Goal: Task Accomplishment & Management: Manage account settings

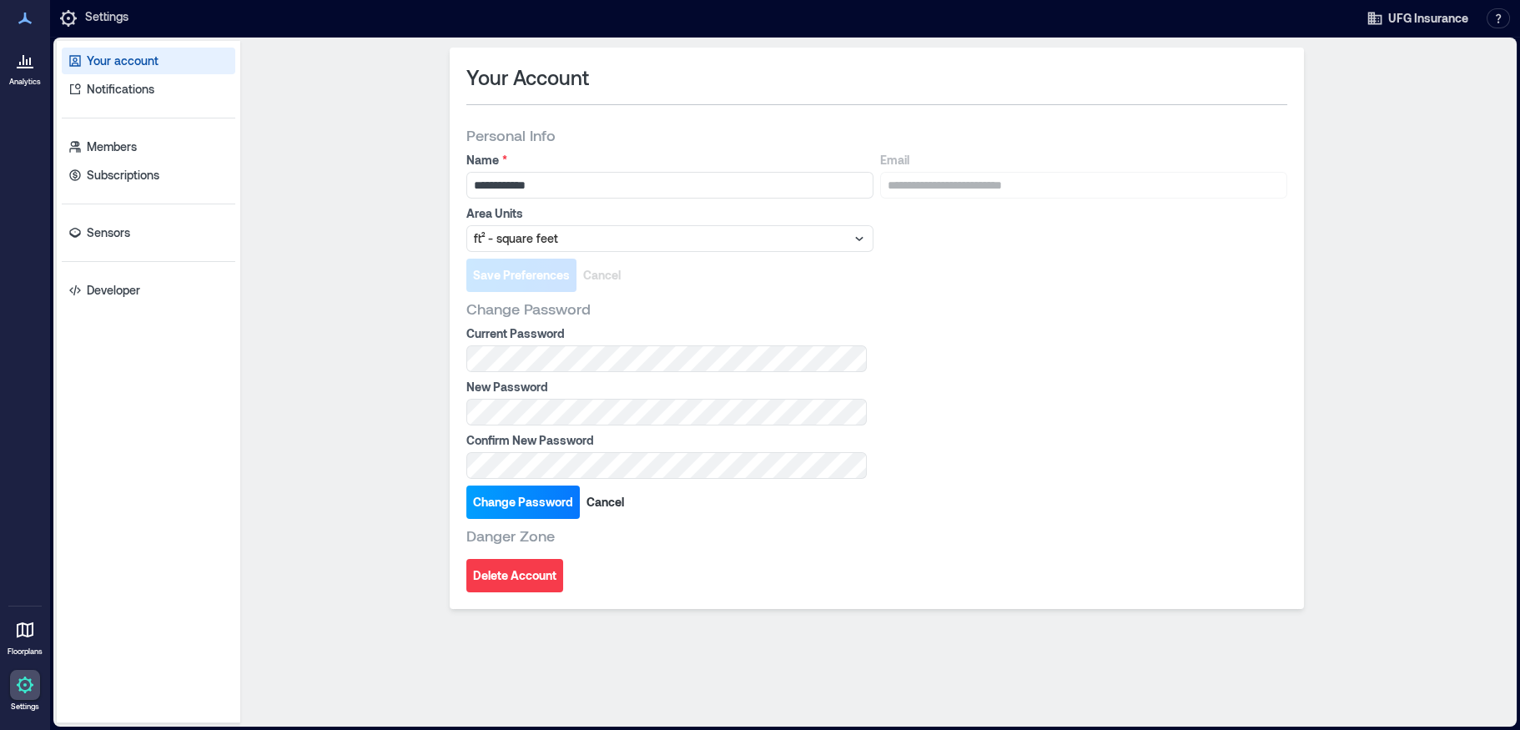
click at [534, 501] on span "Change Password" at bounding box center [523, 502] width 100 height 17
click at [501, 497] on span "Change Password" at bounding box center [523, 502] width 100 height 17
click at [103, 148] on p "Members" at bounding box center [112, 146] width 50 height 17
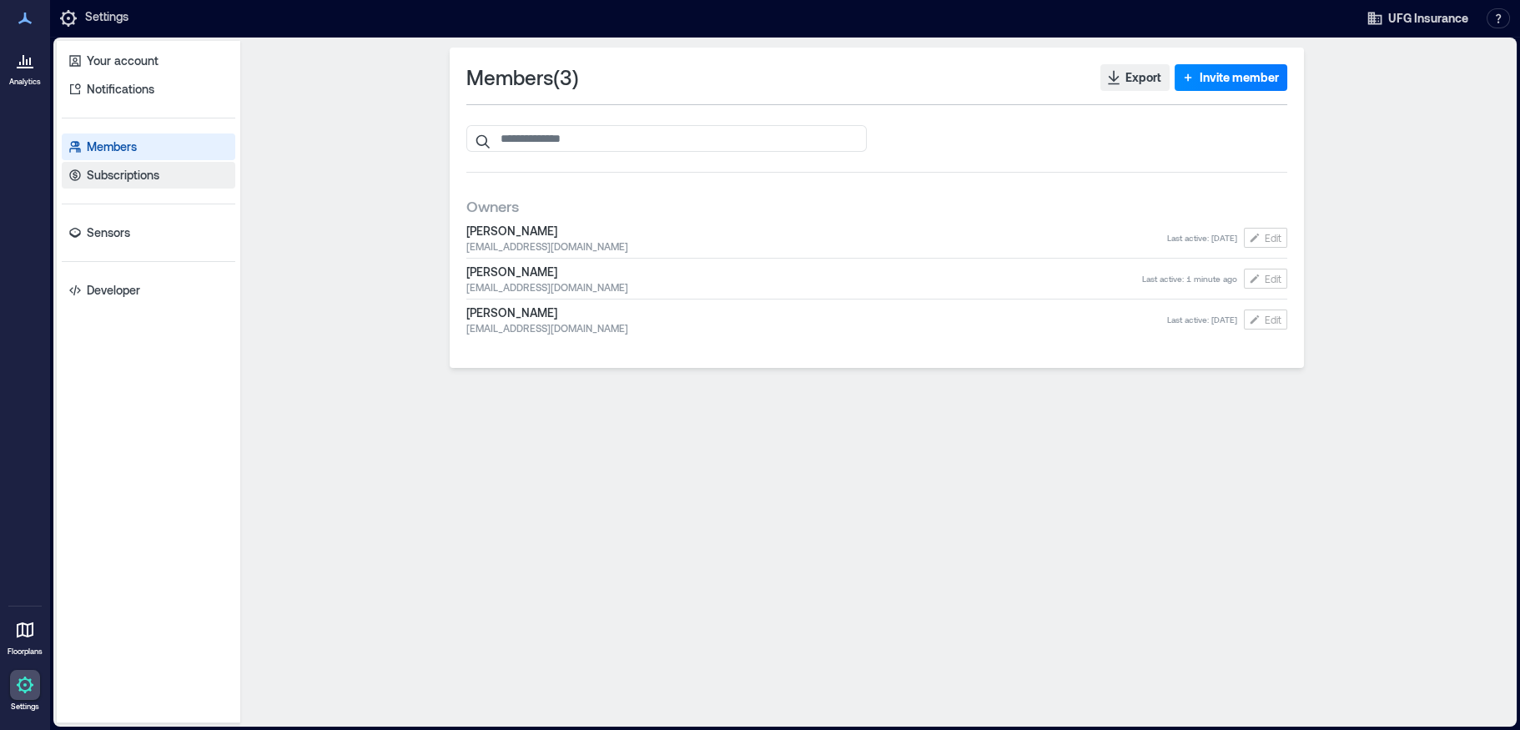
click at [106, 173] on p "Subscriptions" at bounding box center [123, 175] width 73 height 17
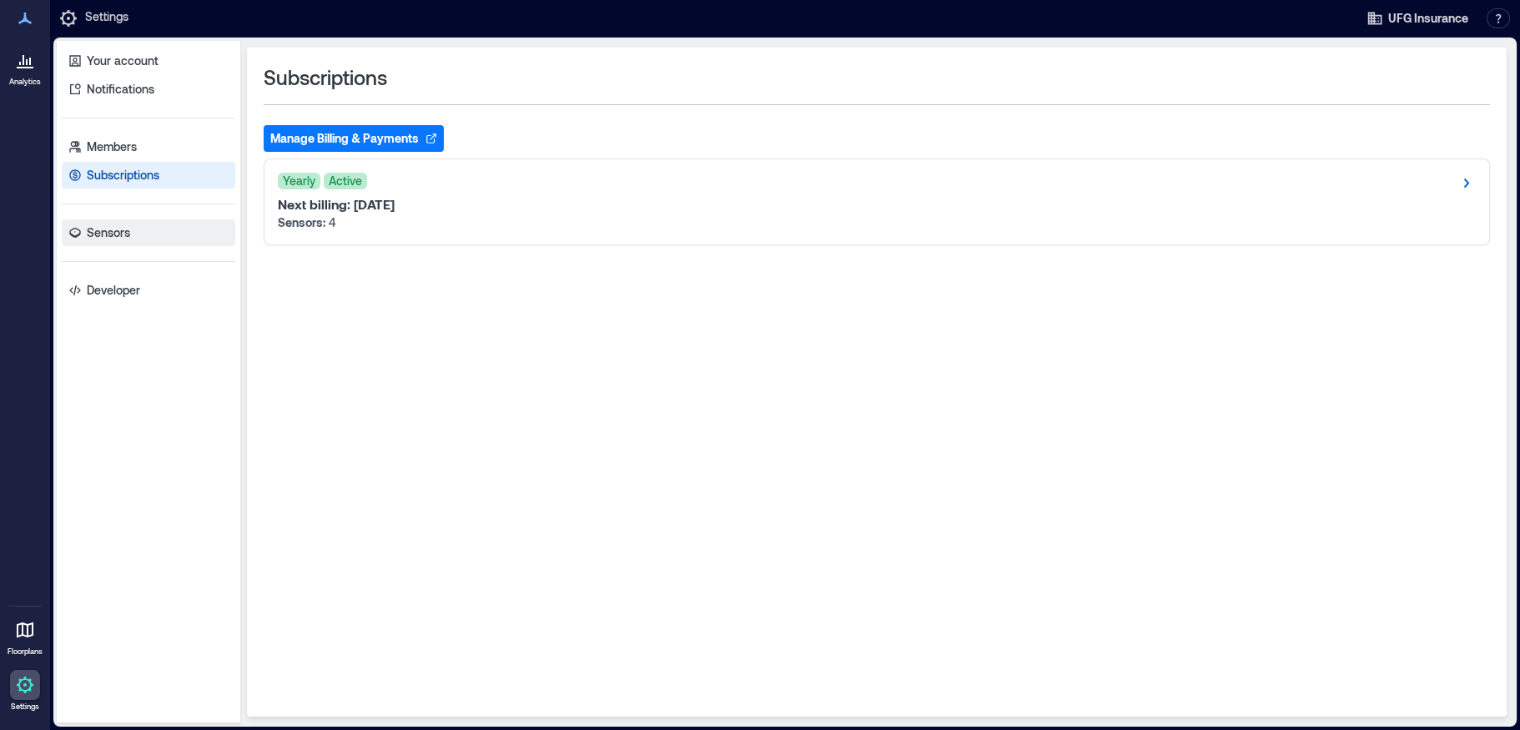
click at [100, 230] on p "Sensors" at bounding box center [108, 232] width 43 height 17
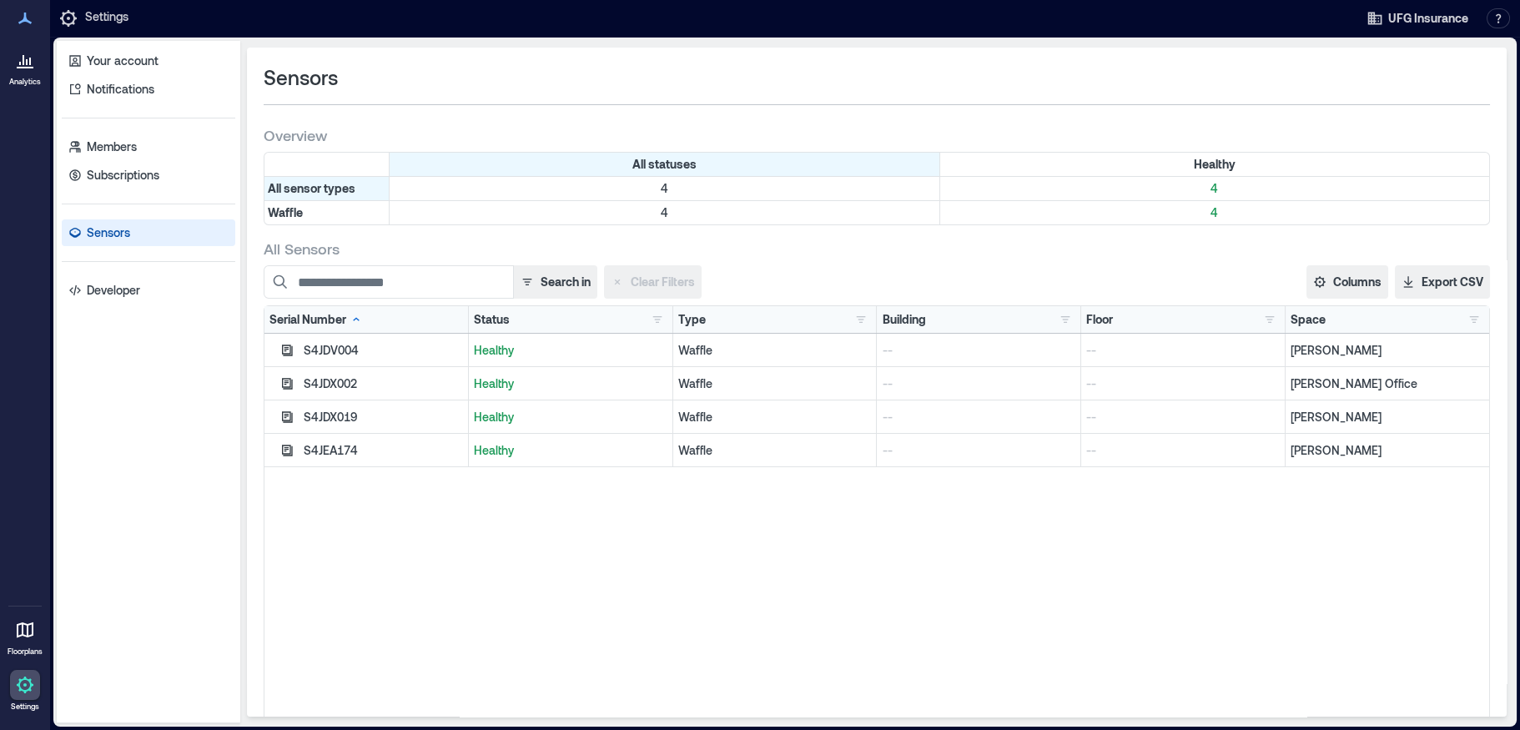
click at [1185, 572] on div "S4JDV004 Healthy Waffle -- -- [PERSON_NAME] S4JDX002 Healthy Waffle -- -- [PERS…" at bounding box center [876, 542] width 1225 height 417
click at [109, 64] on p "Your account" at bounding box center [123, 61] width 72 height 17
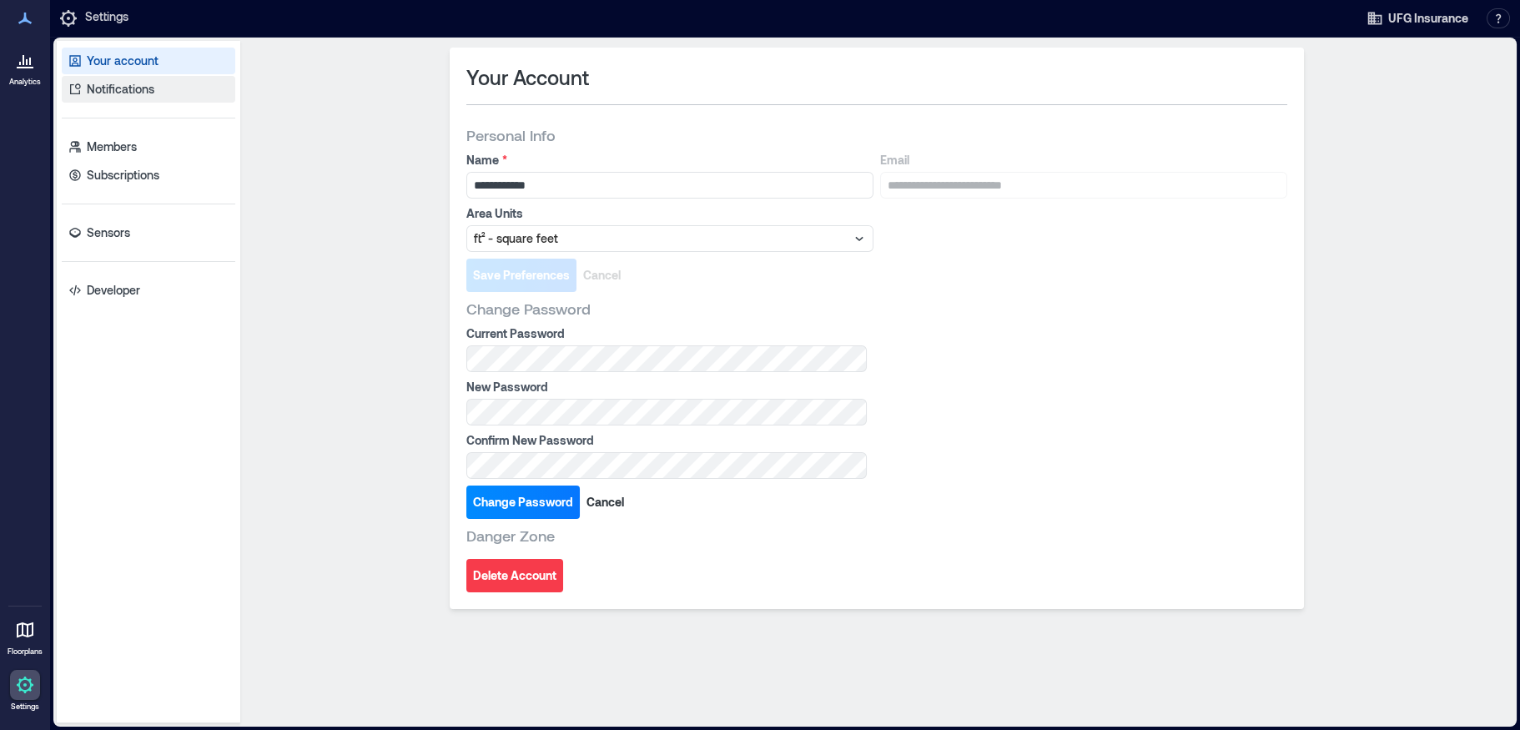
click at [106, 95] on p "Notifications" at bounding box center [121, 89] width 68 height 17
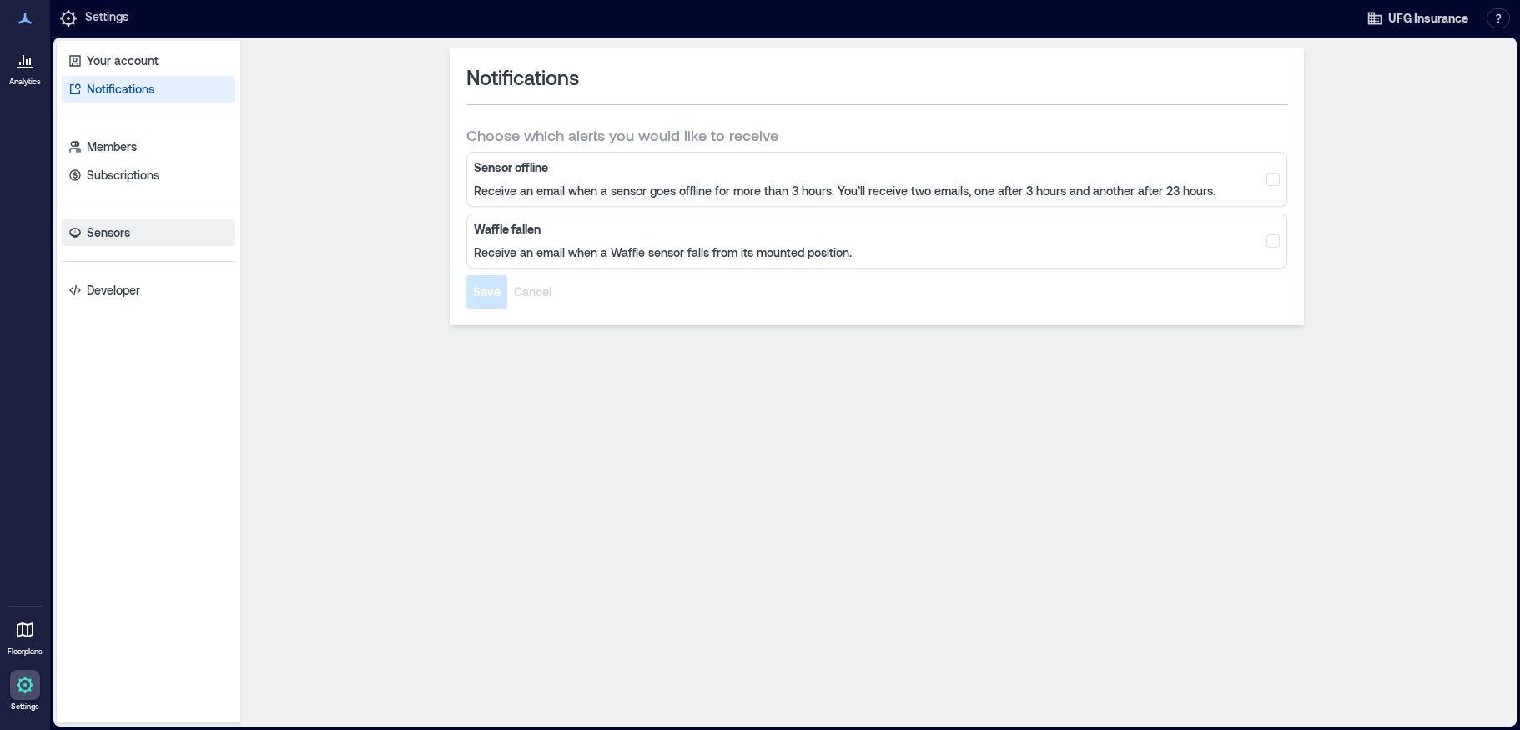
click at [98, 233] on p "Sensors" at bounding box center [108, 232] width 43 height 17
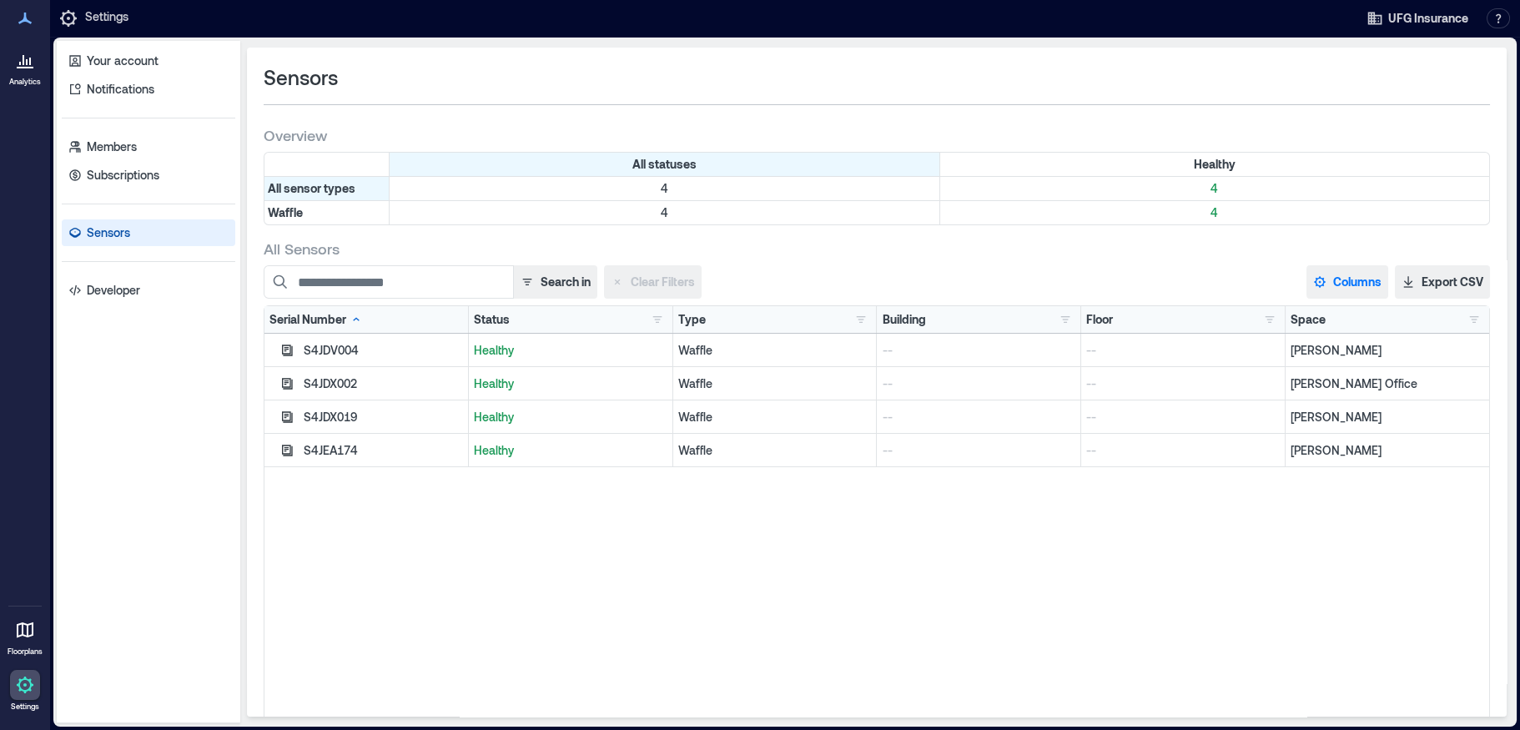
click at [1341, 284] on button "Columns" at bounding box center [1347, 281] width 82 height 33
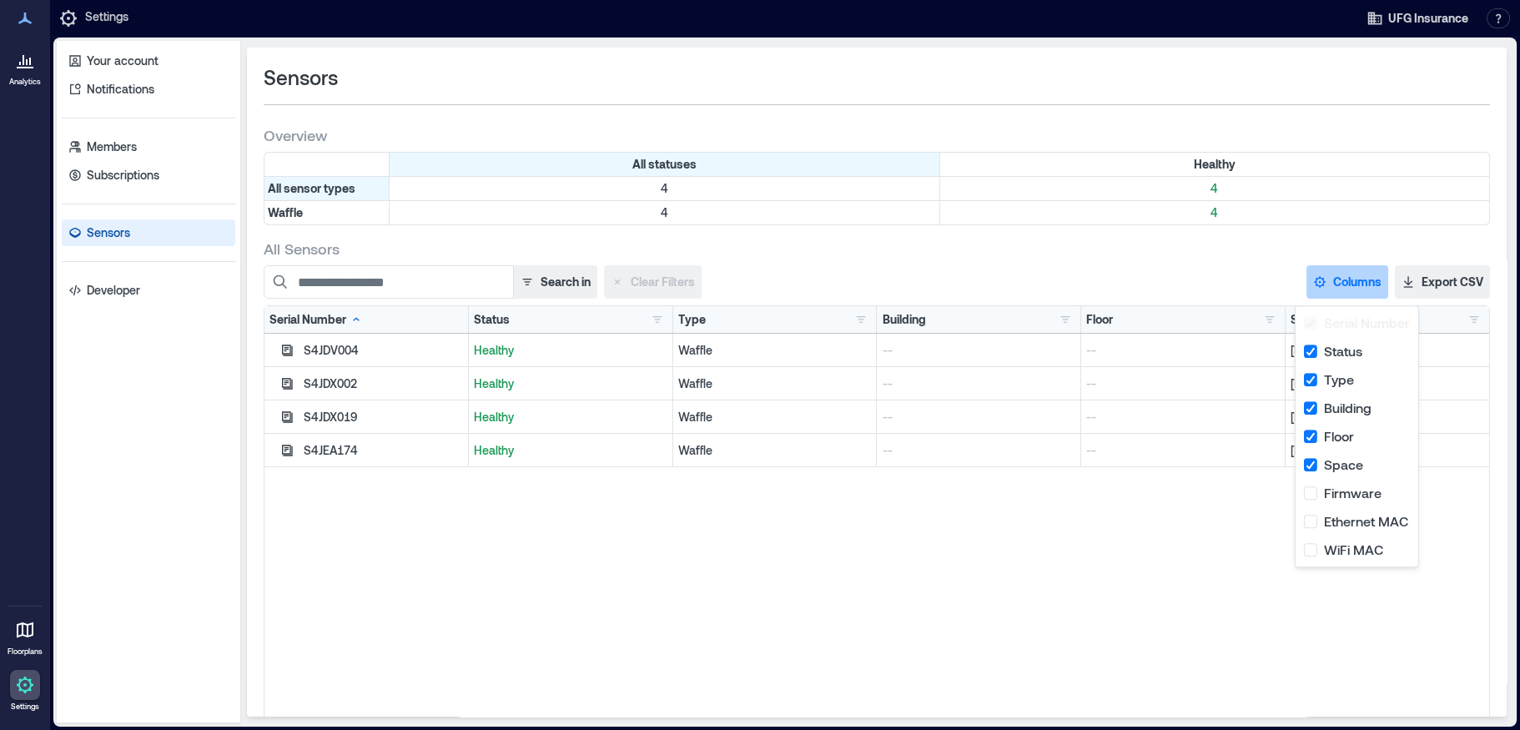
click at [1340, 284] on button "Columns" at bounding box center [1347, 281] width 82 height 33
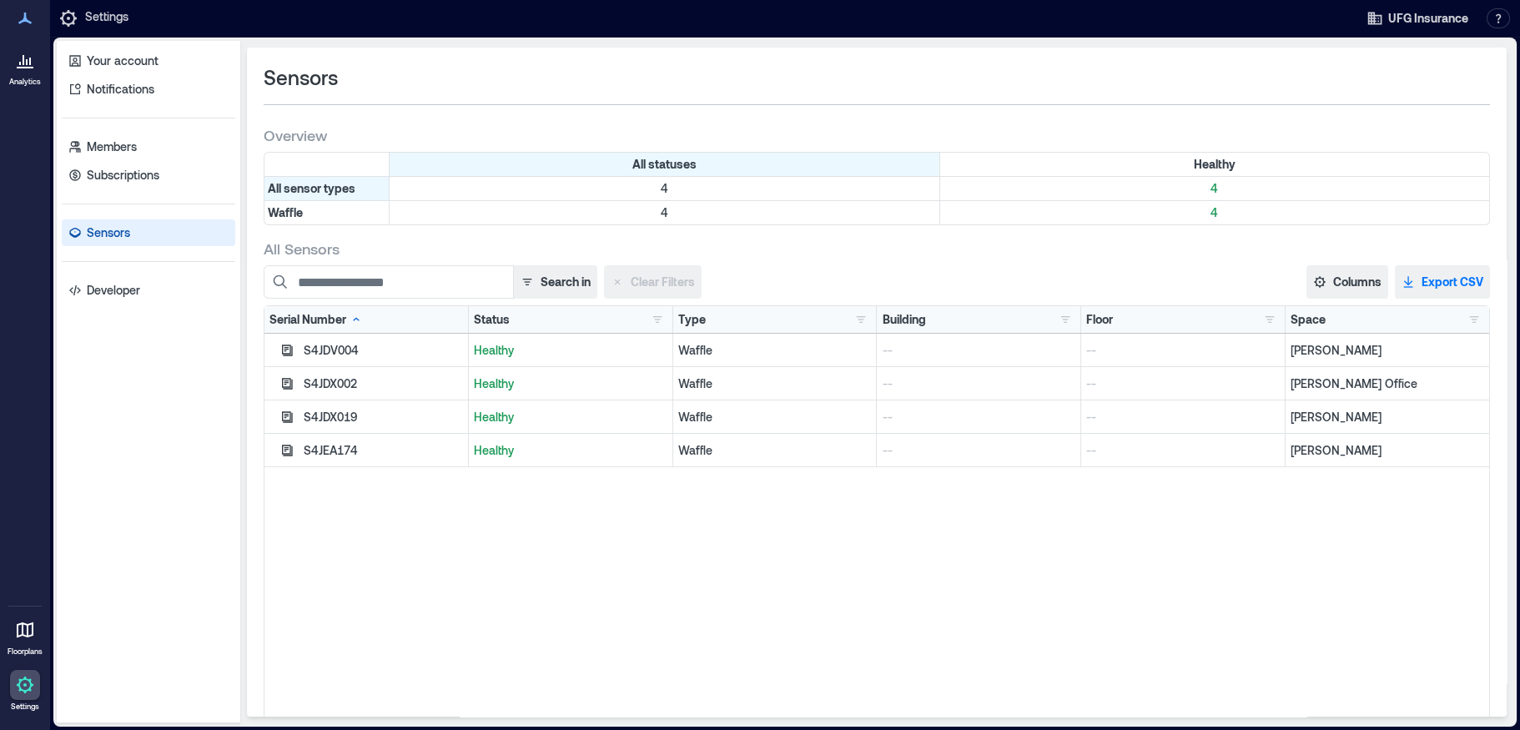
click at [1432, 284] on button "Export CSV" at bounding box center [1442, 281] width 95 height 33
click at [289, 207] on div "Waffle" at bounding box center [326, 212] width 125 height 23
click at [684, 339] on div "Waffle" at bounding box center [775, 350] width 204 height 33
click at [1294, 347] on p "[PERSON_NAME]" at bounding box center [1388, 350] width 194 height 17
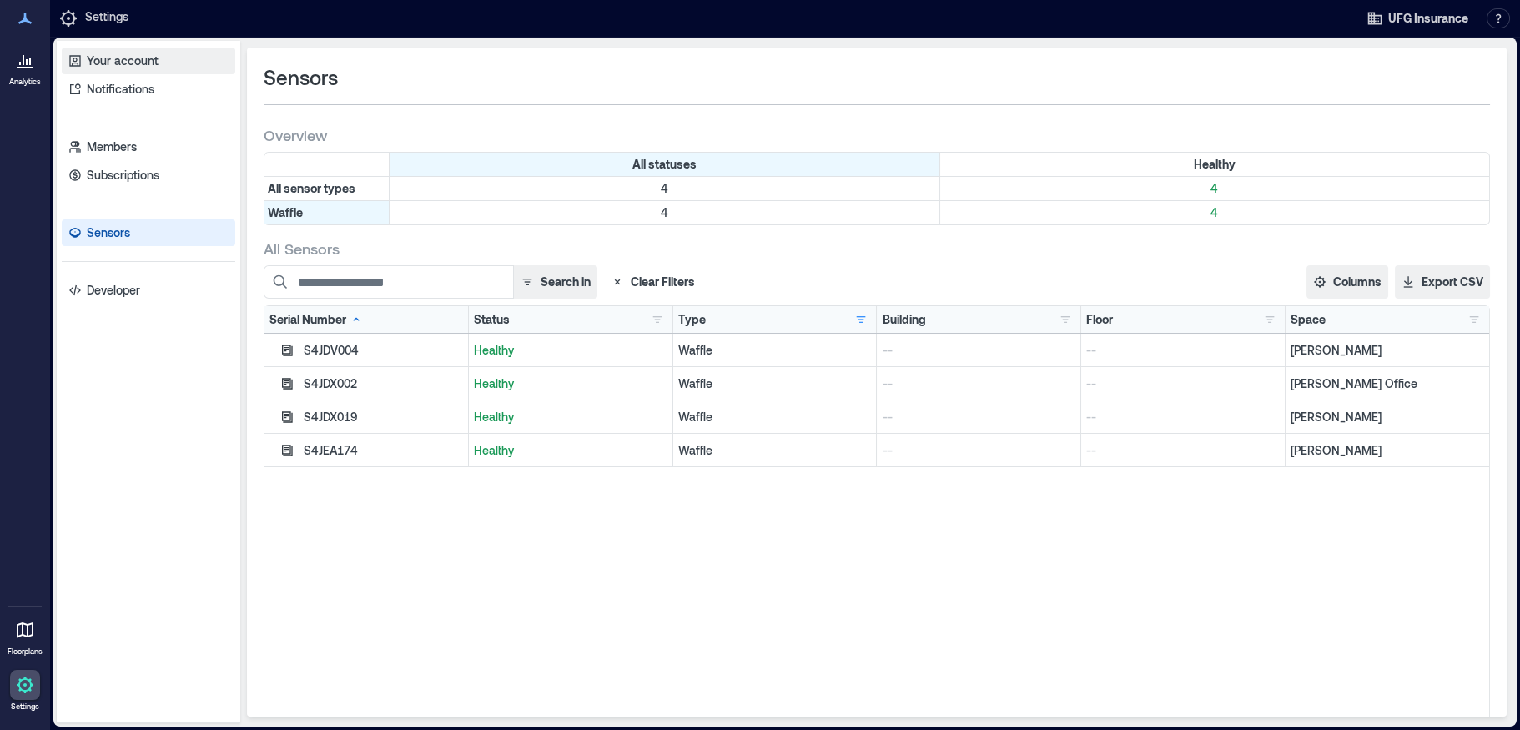
click at [98, 61] on p "Your account" at bounding box center [123, 61] width 72 height 17
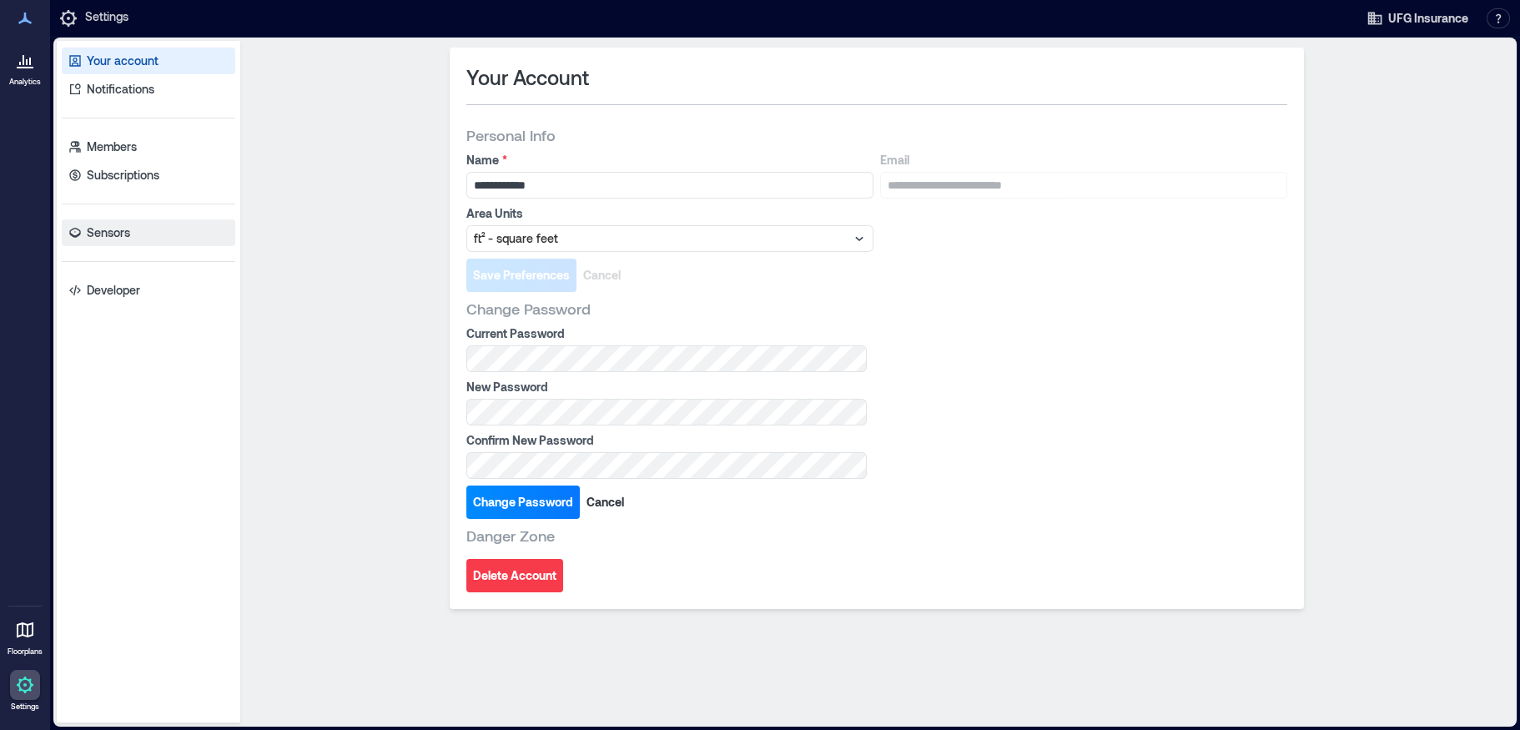
click at [112, 231] on p "Sensors" at bounding box center [108, 232] width 43 height 17
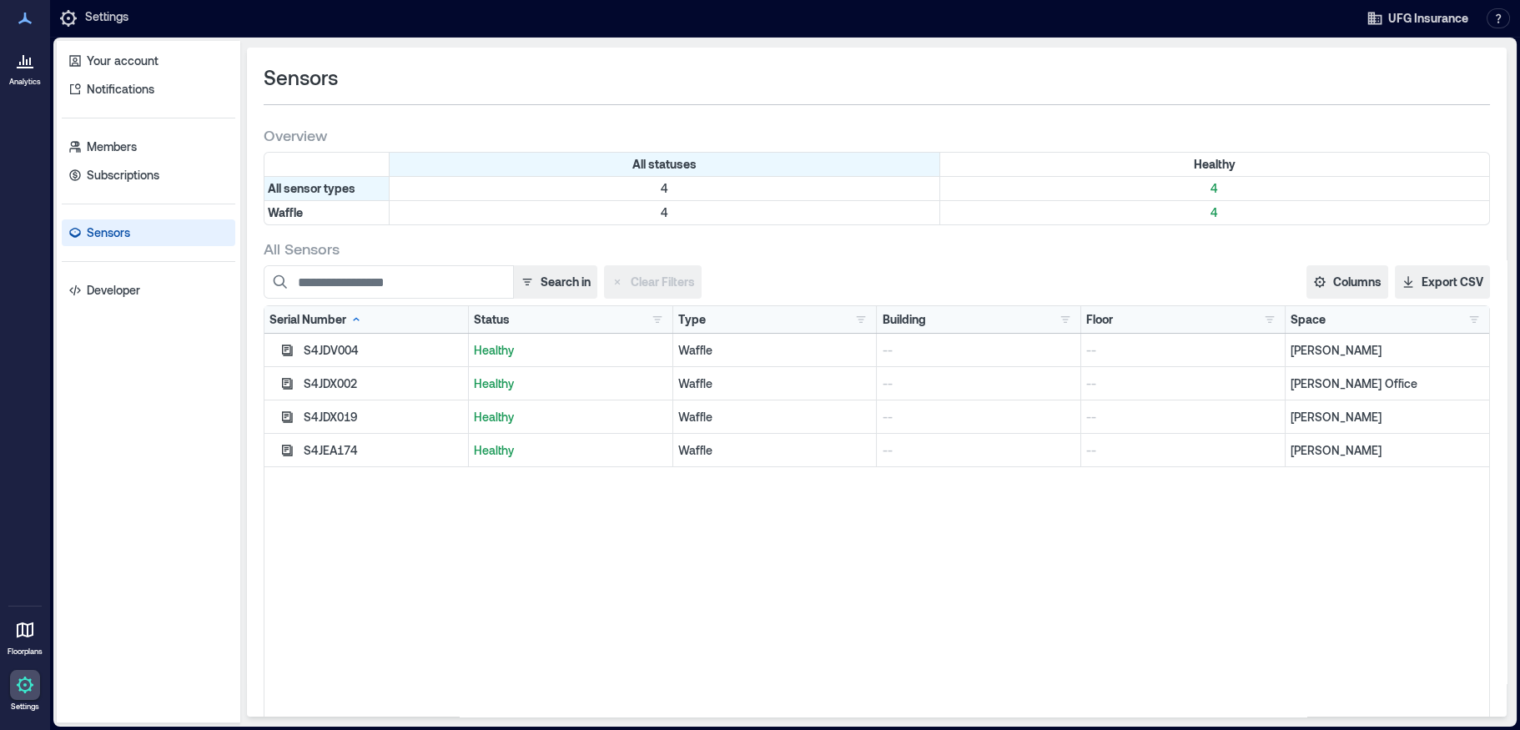
click at [1011, 531] on div "S4JDV004 Healthy Waffle -- -- [PERSON_NAME] S4JDX002 Healthy Waffle -- -- [PERS…" at bounding box center [876, 542] width 1225 height 417
click at [1432, 15] on span "UFG Insurance" at bounding box center [1428, 18] width 80 height 17
click at [1422, 80] on button "Your account" at bounding box center [1442, 85] width 153 height 27
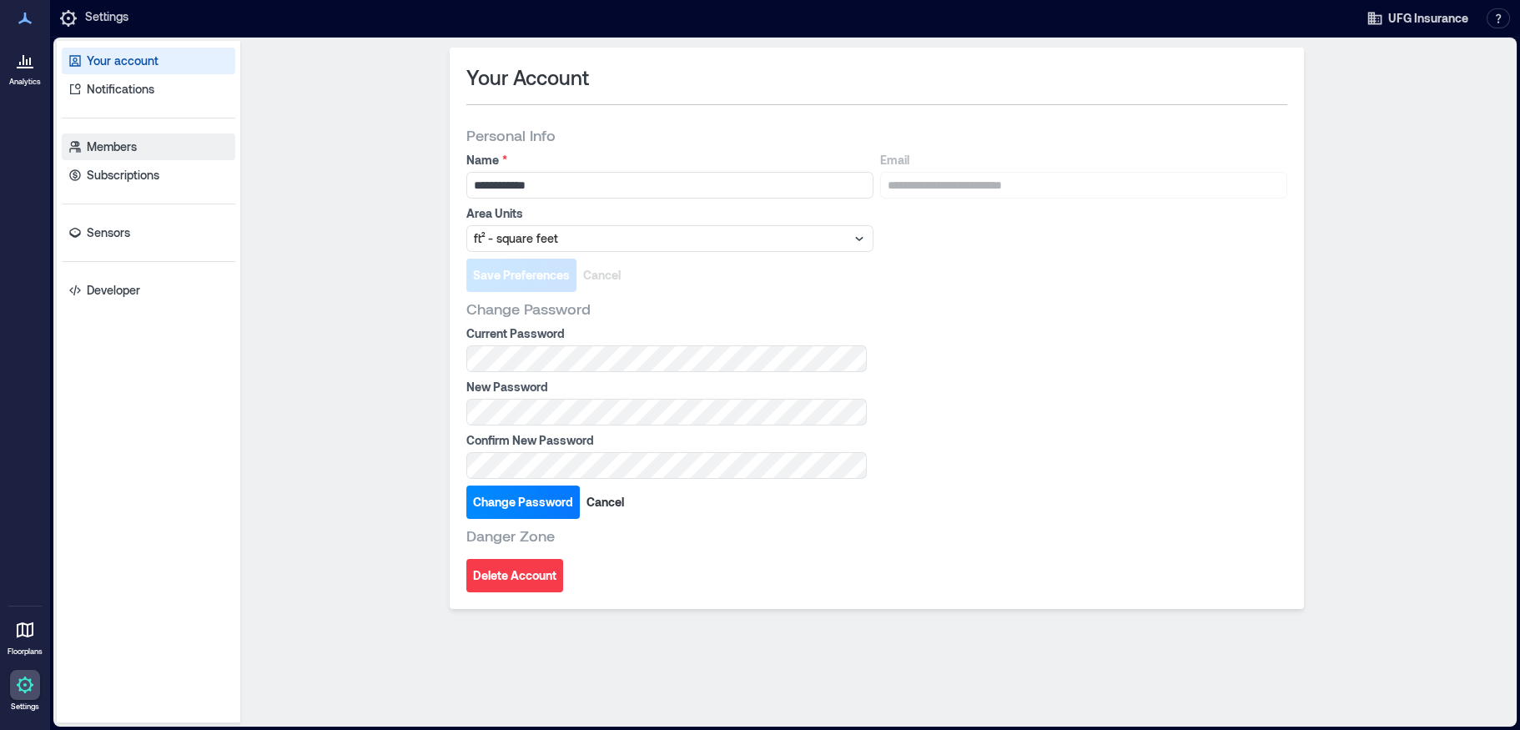
click at [136, 151] on p "Members" at bounding box center [112, 146] width 50 height 17
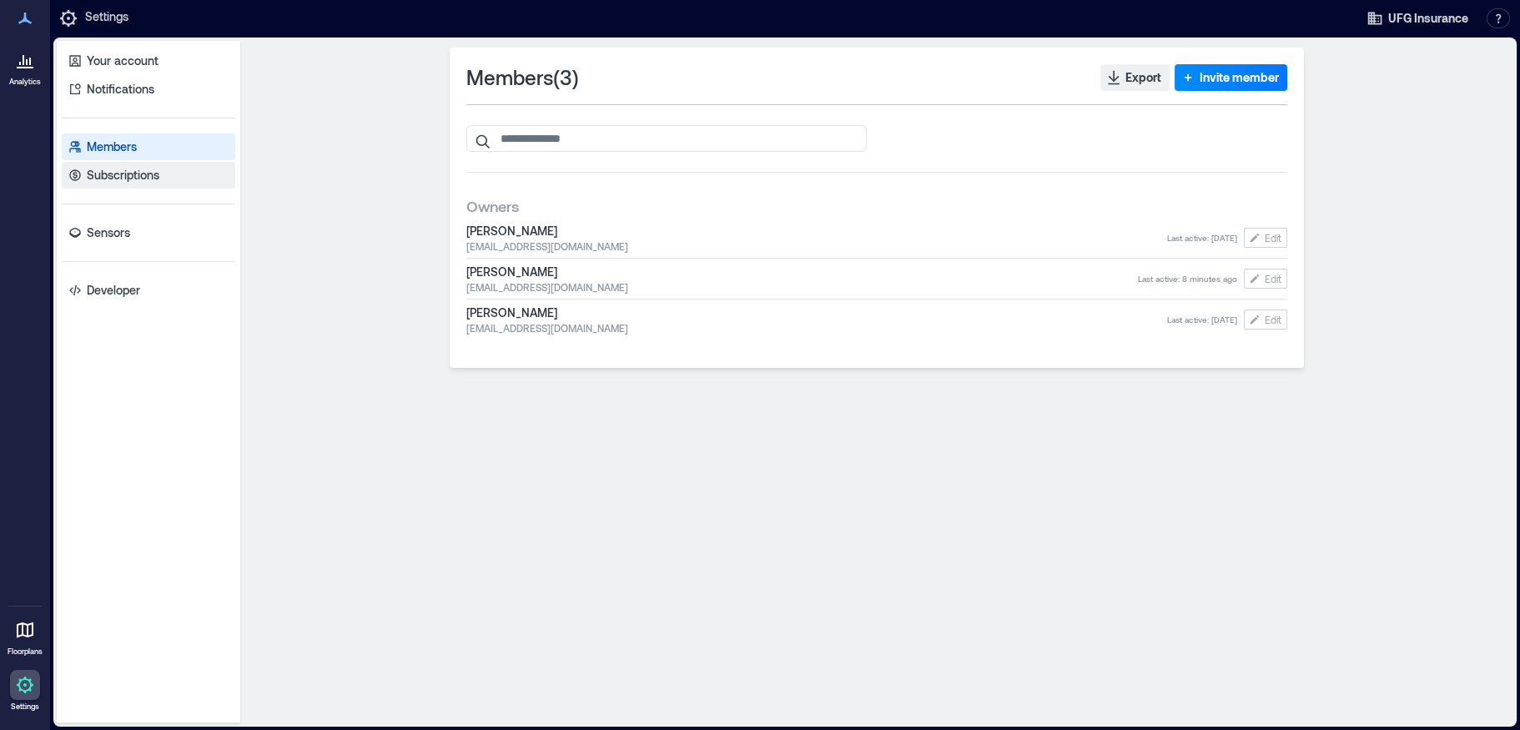
click at [119, 174] on p "Subscriptions" at bounding box center [123, 175] width 73 height 17
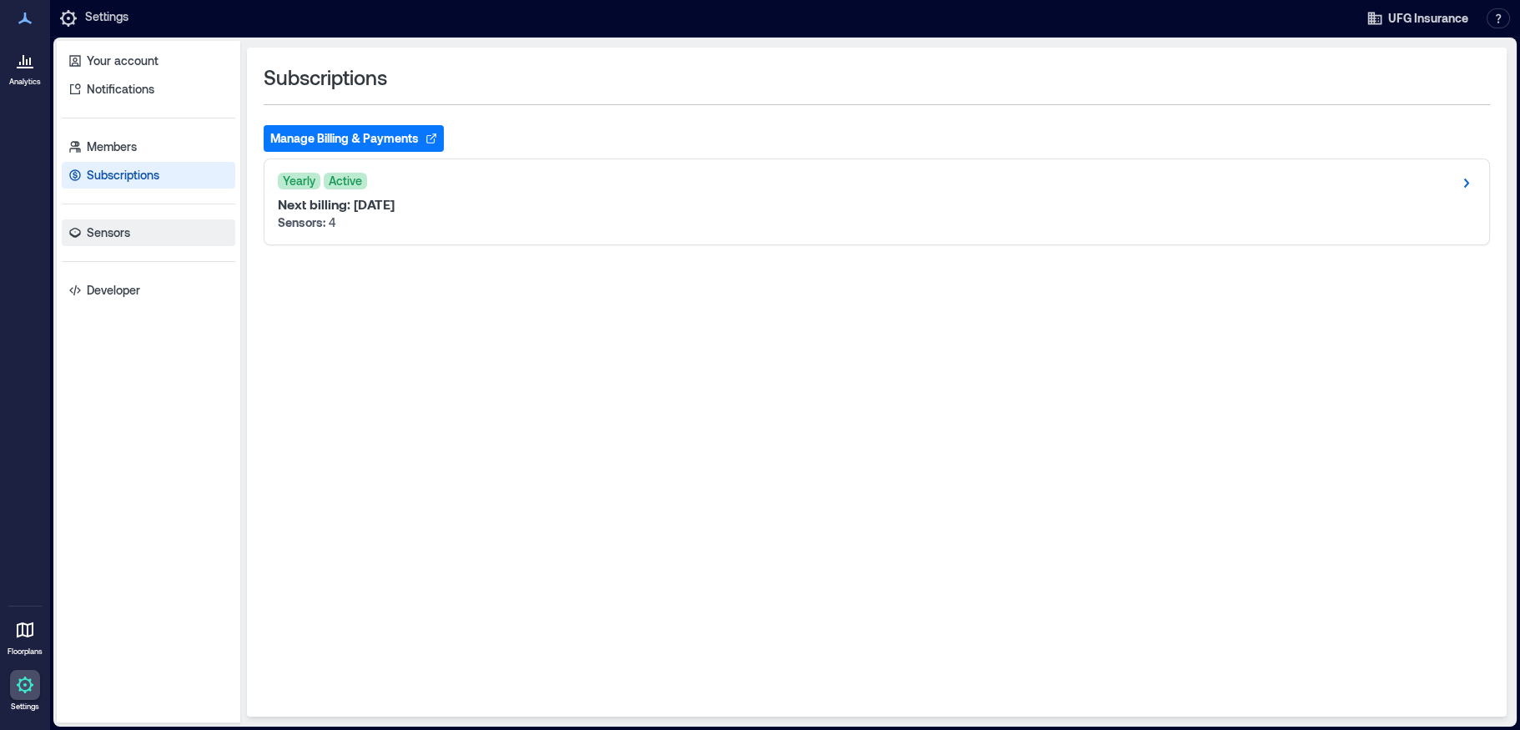
click at [108, 235] on p "Sensors" at bounding box center [108, 232] width 43 height 17
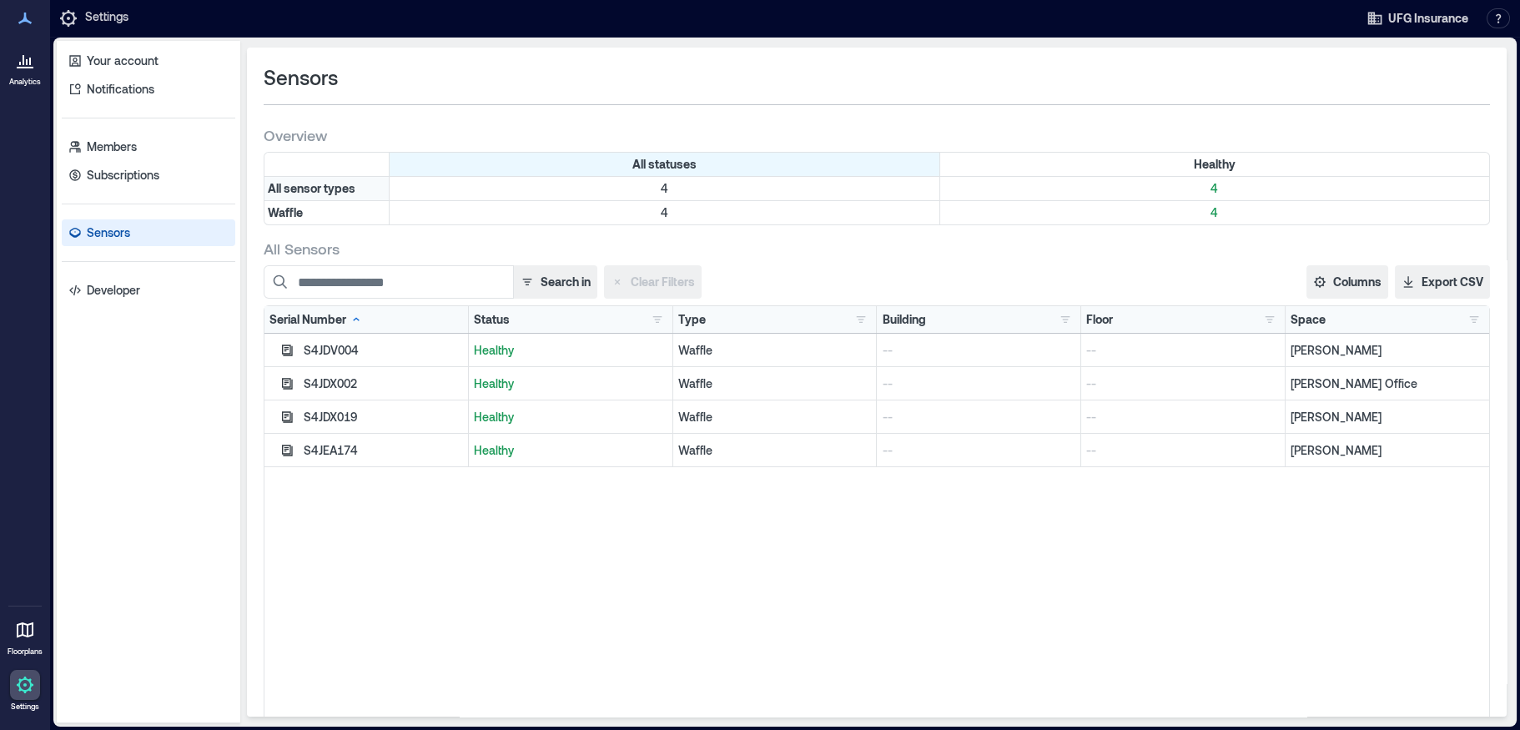
click at [324, 193] on div "All sensor types" at bounding box center [326, 188] width 125 height 23
click at [289, 214] on div "Waffle" at bounding box center [326, 212] width 125 height 23
